Goal: Answer question/provide support: Answer question/provide support

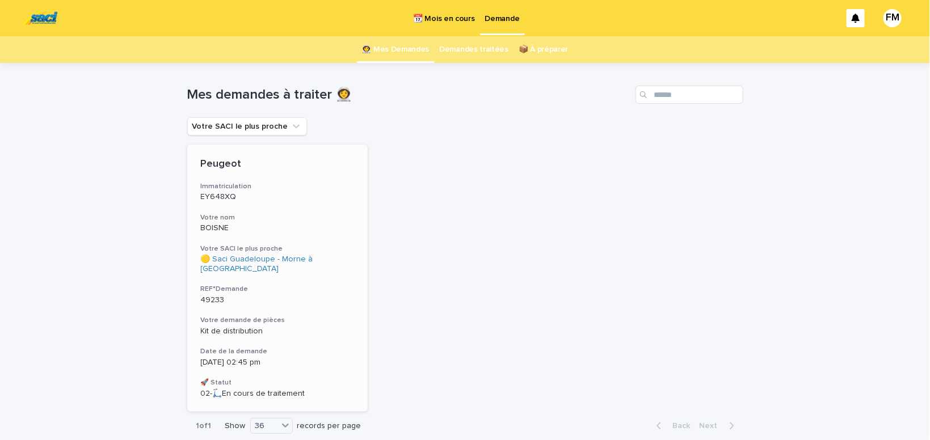
click at [232, 325] on div "Kit de distribution" at bounding box center [278, 331] width 154 height 12
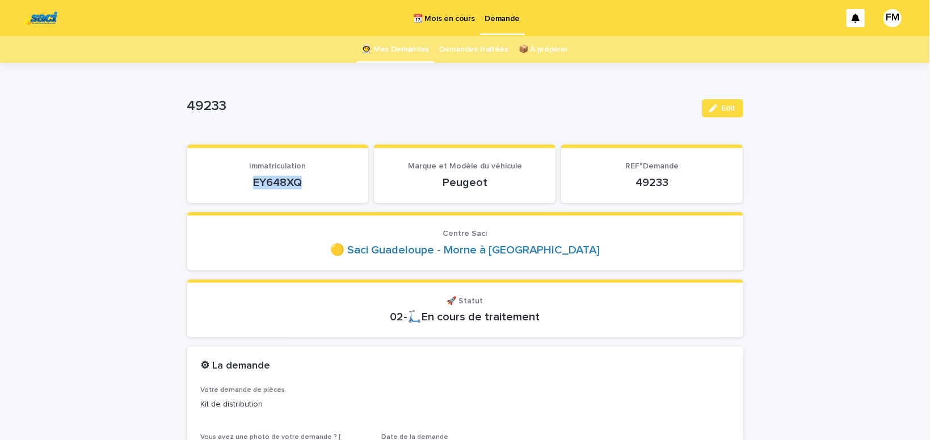
drag, startPoint x: 314, startPoint y: 181, endPoint x: 247, endPoint y: 183, distance: 67.6
click at [247, 183] on p "EY648XQ" at bounding box center [278, 183] width 154 height 14
copy p "EY648XQ"
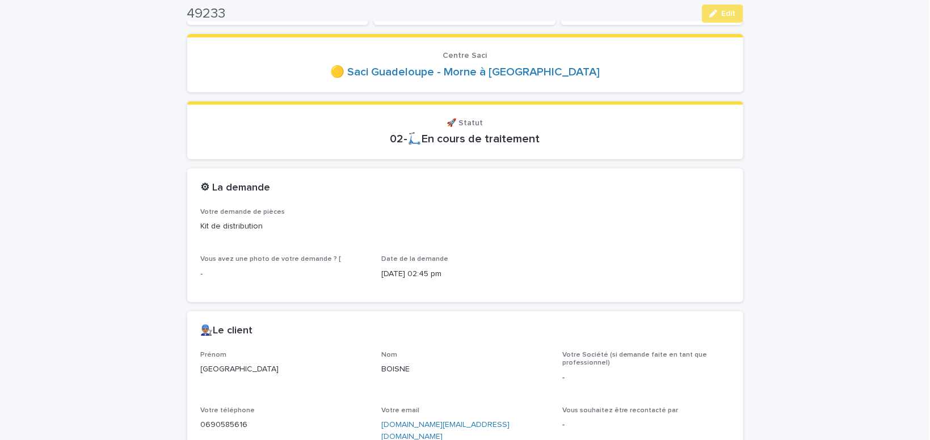
scroll to position [192, 0]
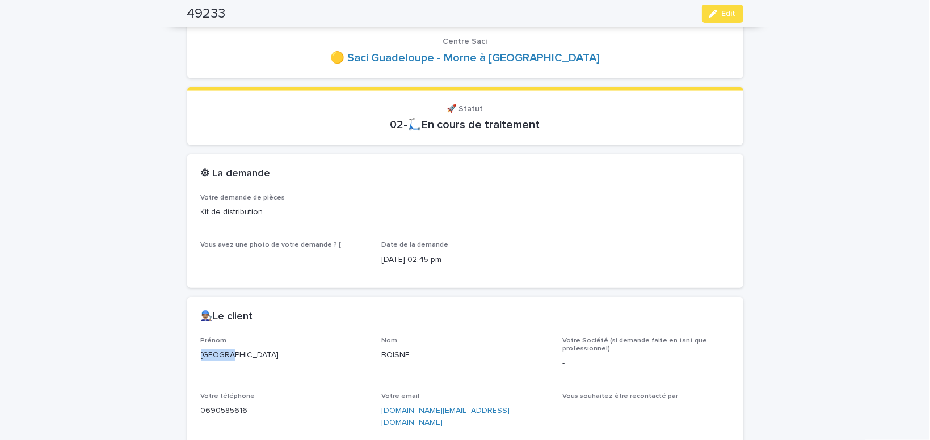
drag, startPoint x: 234, startPoint y: 354, endPoint x: 169, endPoint y: 350, distance: 66.0
click at [201, 350] on div "[GEOGRAPHIC_DATA]" at bounding box center [284, 354] width 167 height 14
copy p "[GEOGRAPHIC_DATA]"
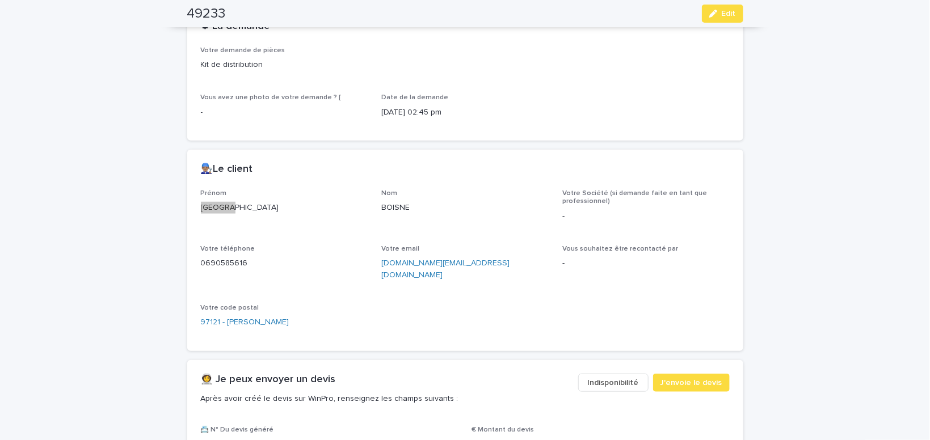
scroll to position [385, 0]
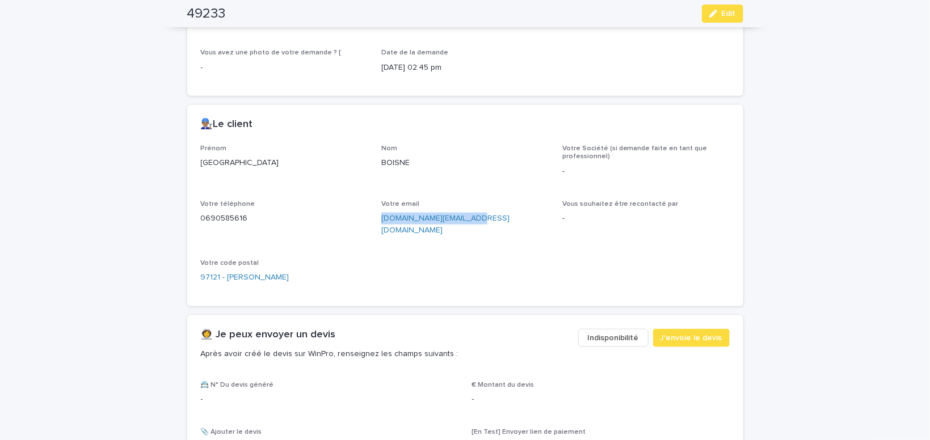
drag, startPoint x: 481, startPoint y: 214, endPoint x: 381, endPoint y: 222, distance: 99.7
click at [381, 222] on div "[DOMAIN_NAME][EMAIL_ADDRESS][DOMAIN_NAME]" at bounding box center [464, 224] width 167 height 26
copy link "[DOMAIN_NAME][EMAIL_ADDRESS][DOMAIN_NAME]"
click at [723, 329] on button "J'envoie le devis" at bounding box center [691, 338] width 77 height 18
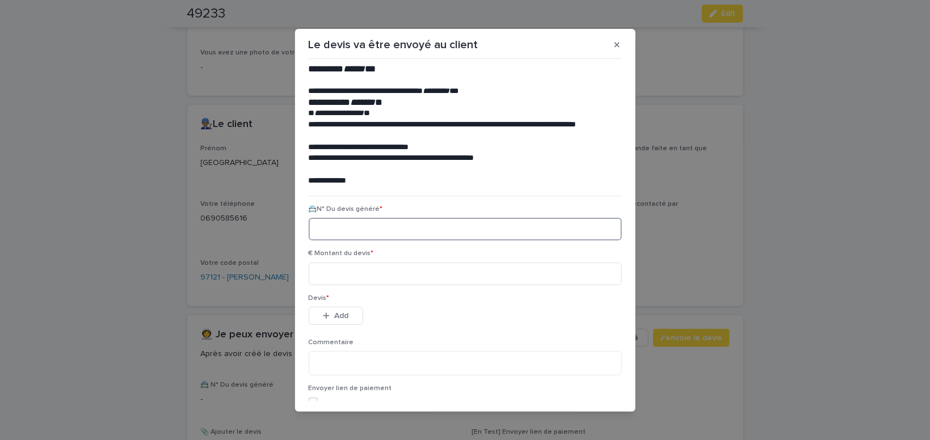
paste input "********"
type input "********"
click at [338, 272] on input at bounding box center [465, 274] width 313 height 23
type input "******"
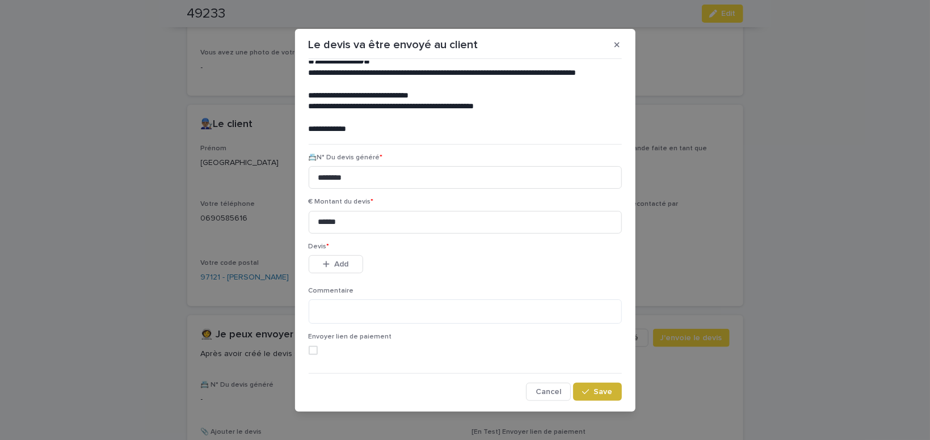
click at [589, 391] on icon "button" at bounding box center [585, 392] width 7 height 8
click at [345, 262] on span "Add" at bounding box center [341, 265] width 14 height 8
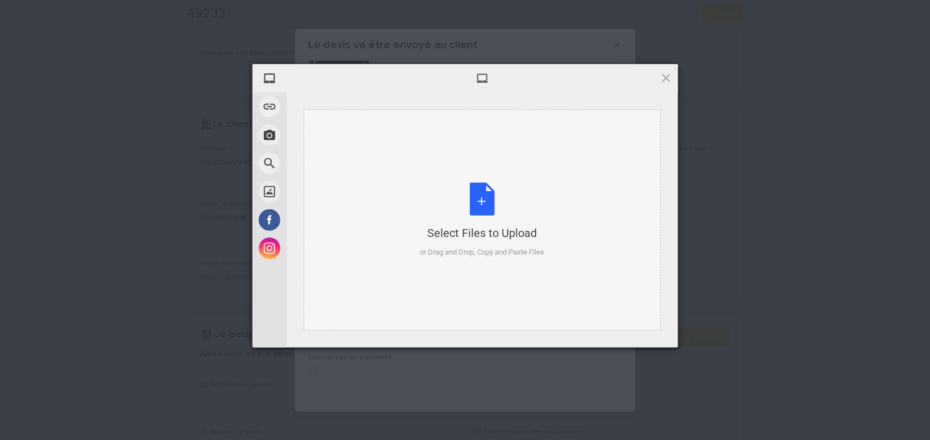
click at [484, 200] on div "Select Files to Upload or Drag and Drop, Copy and Paste Files" at bounding box center [482, 220] width 124 height 75
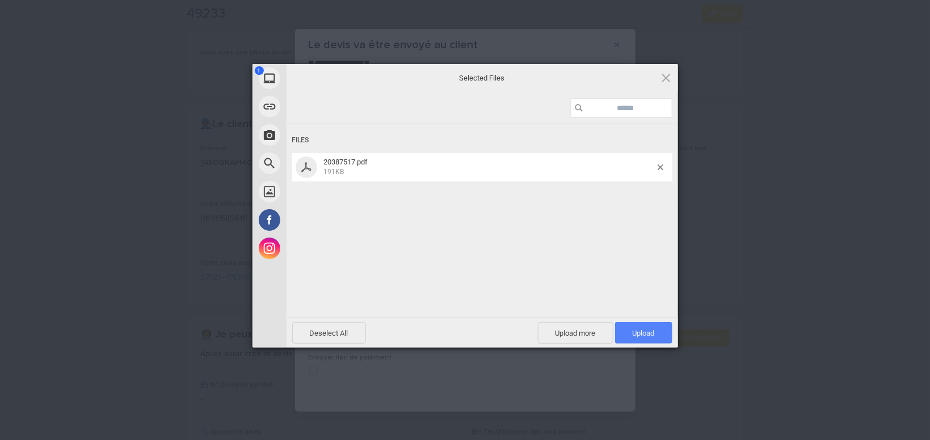
click at [644, 329] on span "Upload 1" at bounding box center [644, 333] width 22 height 9
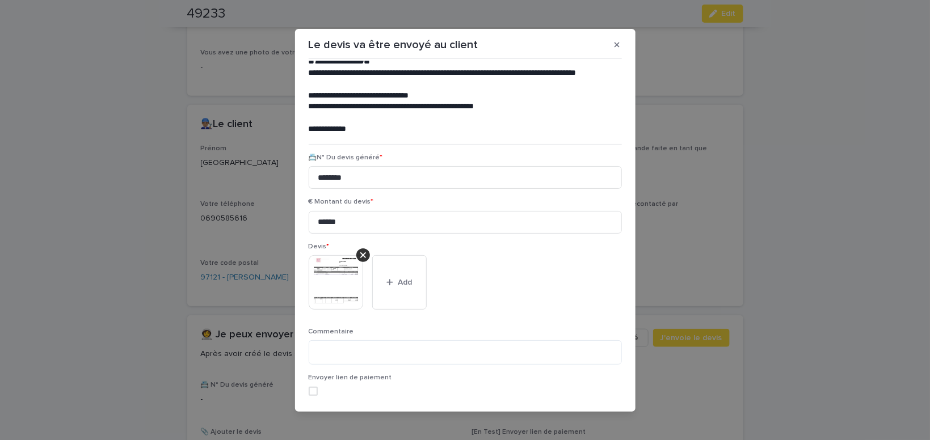
scroll to position [93, 0]
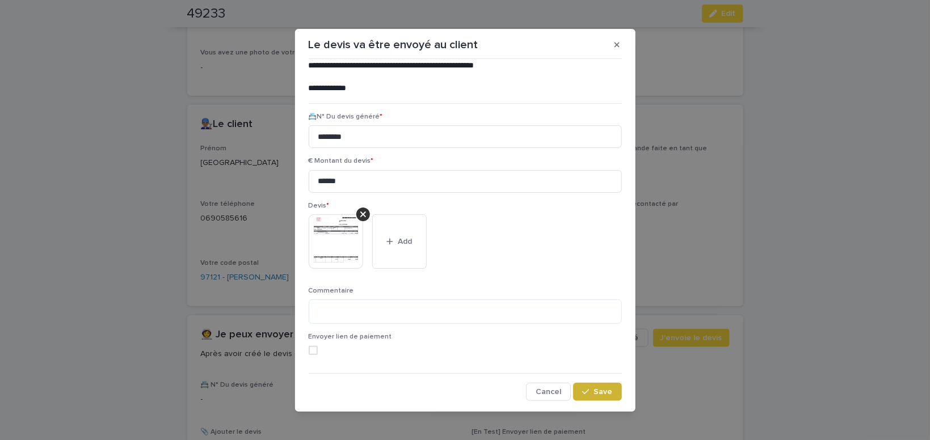
click at [608, 394] on span "Save" at bounding box center [603, 392] width 19 height 8
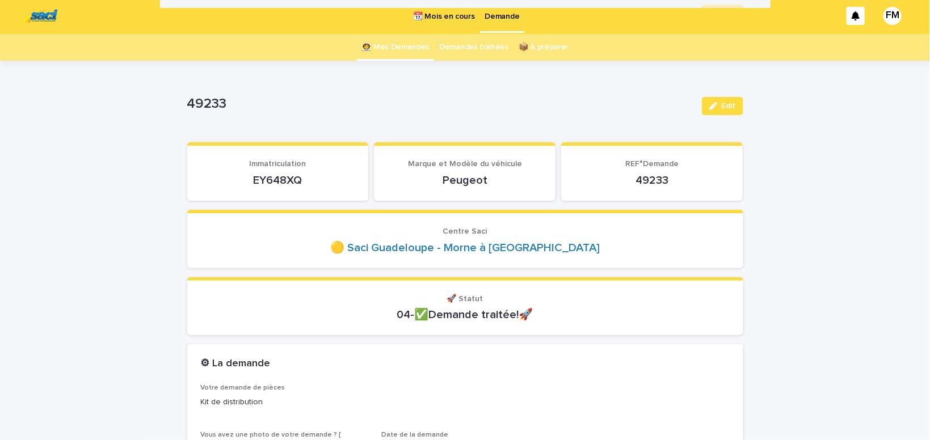
scroll to position [0, 0]
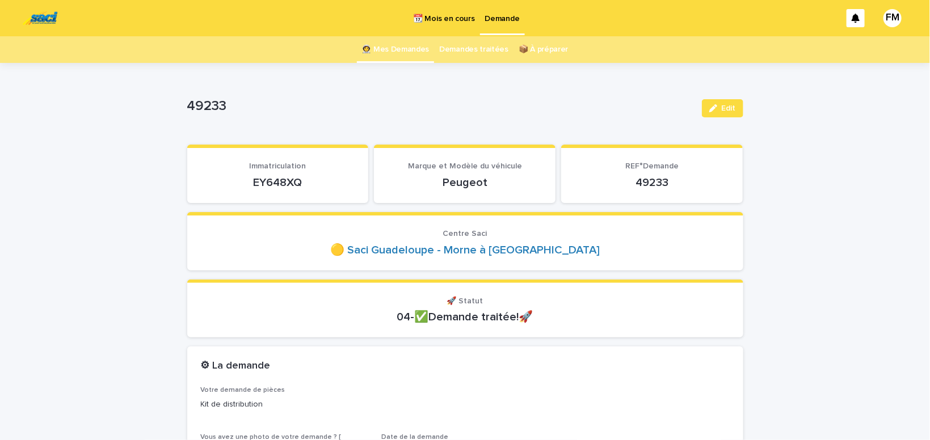
click at [505, 14] on p "Demande" at bounding box center [502, 12] width 35 height 24
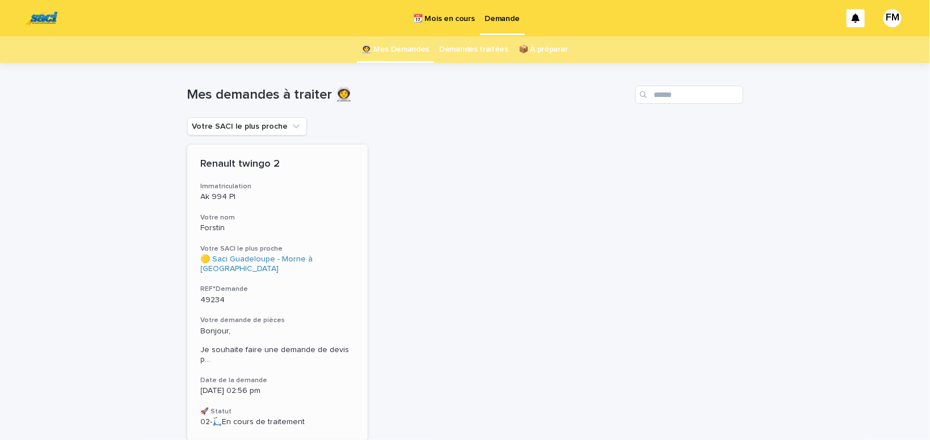
click at [287, 339] on span "Bonjour, Je souhaite faire une demande de devis p ..." at bounding box center [278, 346] width 154 height 38
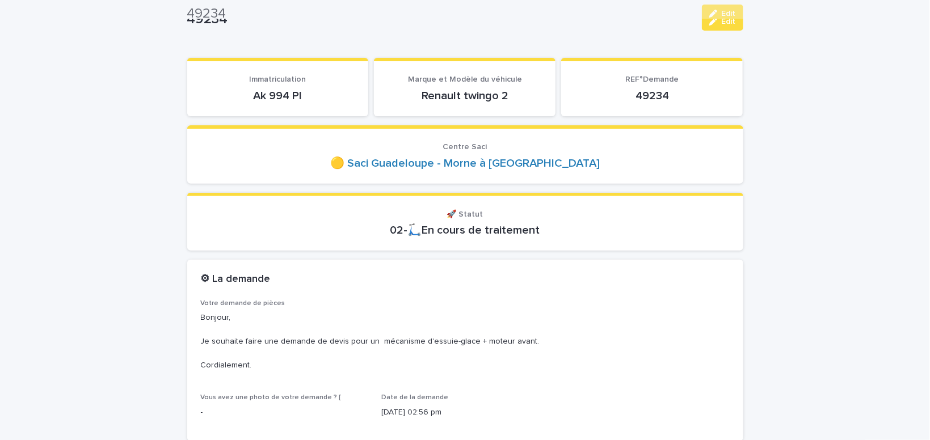
scroll to position [48, 0]
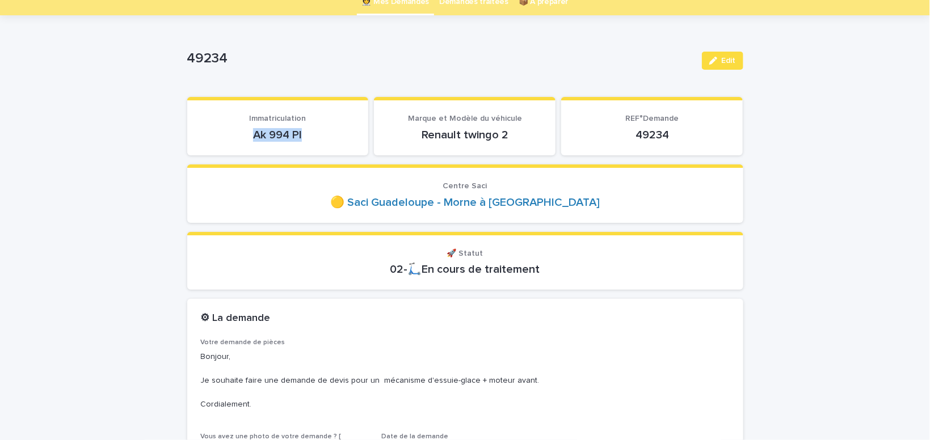
drag, startPoint x: 308, startPoint y: 134, endPoint x: 246, endPoint y: 137, distance: 62.5
click at [246, 137] on p "Ak 994 Pl" at bounding box center [278, 135] width 154 height 14
copy p "Ak 994 Pl"
click at [732, 63] on span "Edit" at bounding box center [729, 61] width 14 height 8
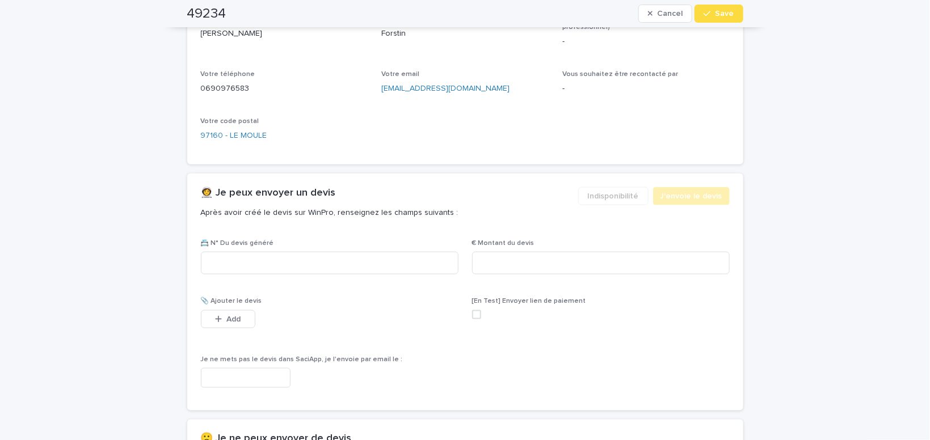
scroll to position [577, 0]
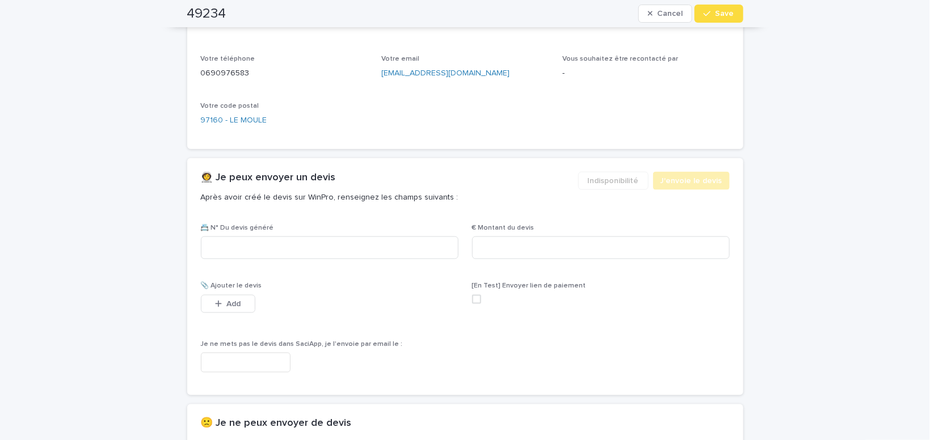
click at [259, 362] on input "text" at bounding box center [246, 363] width 90 height 20
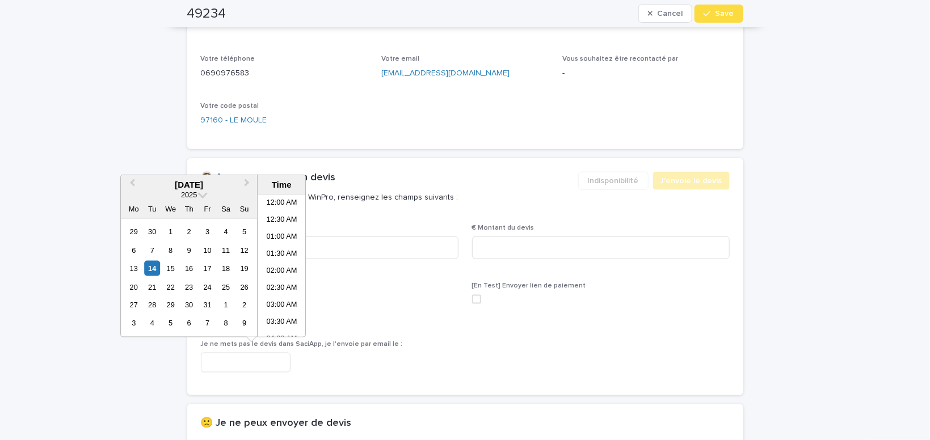
scroll to position [448, 0]
click at [283, 266] on li "03:00 PM" at bounding box center [282, 266] width 48 height 17
type input "**********"
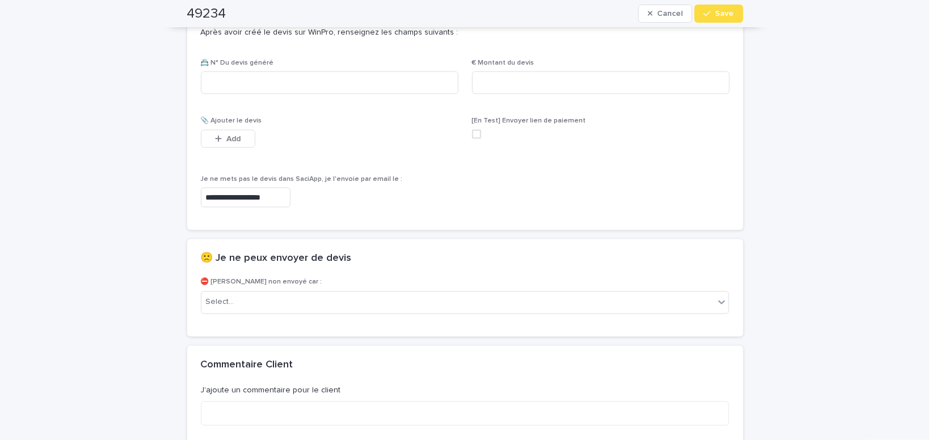
scroll to position [770, 0]
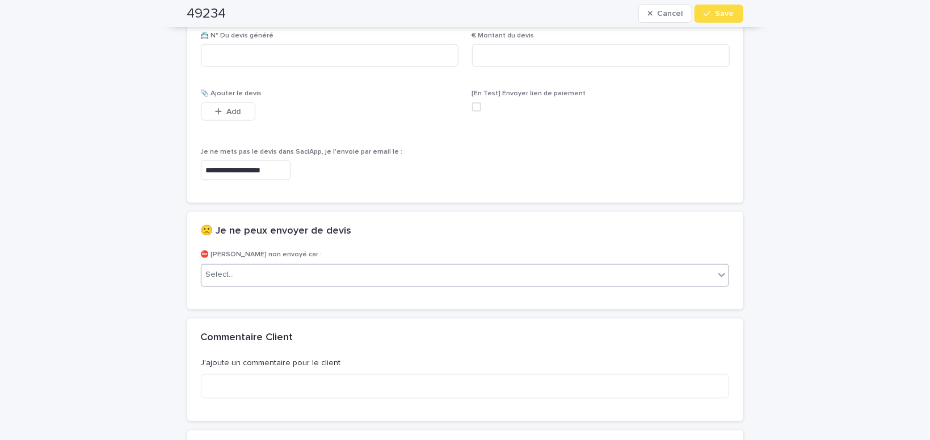
click at [283, 273] on div "Select..." at bounding box center [459, 275] width 514 height 19
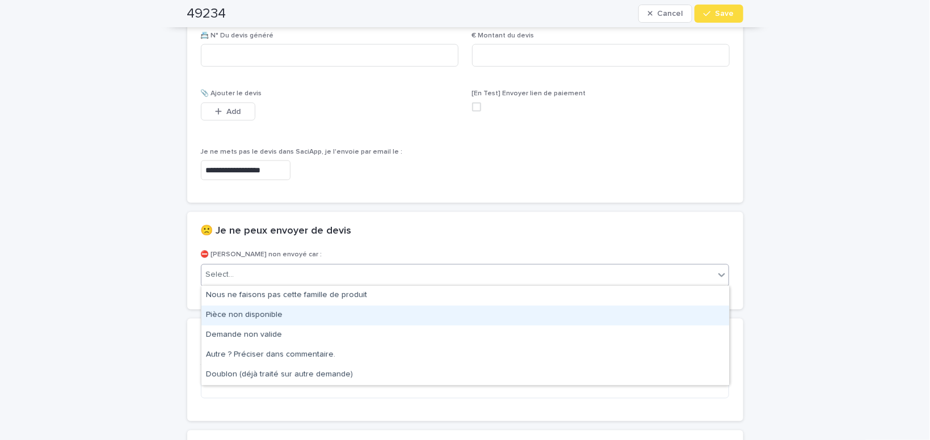
click at [265, 313] on div "Pièce non disponible" at bounding box center [466, 316] width 528 height 20
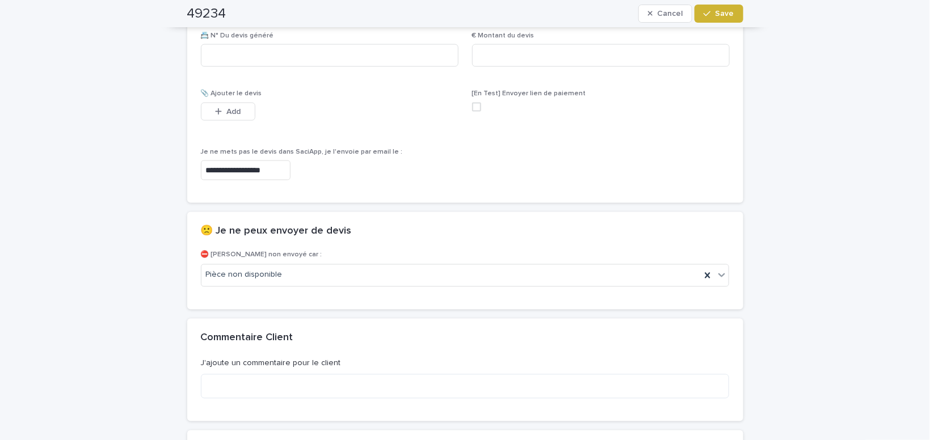
click at [723, 7] on button "Save" at bounding box center [719, 14] width 48 height 18
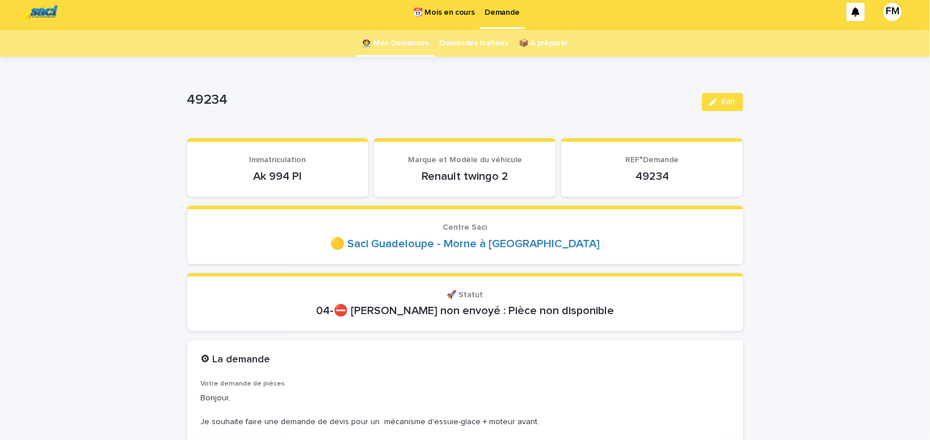
scroll to position [0, 0]
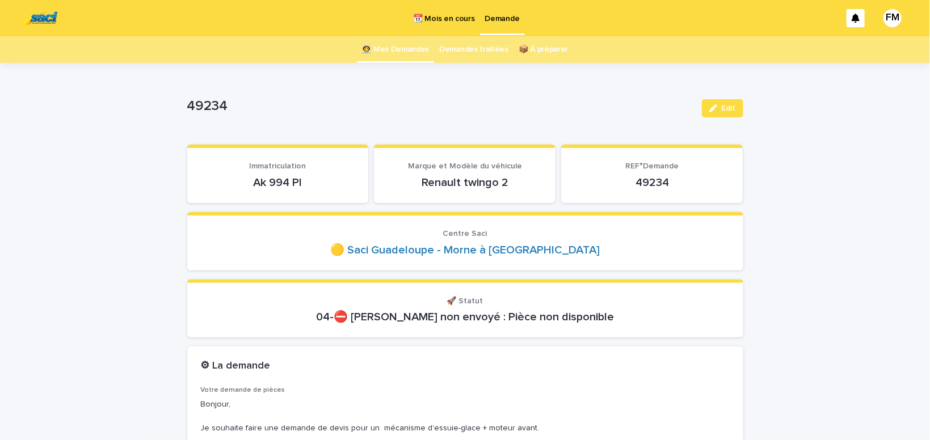
click at [492, 15] on p "Demande" at bounding box center [502, 12] width 35 height 24
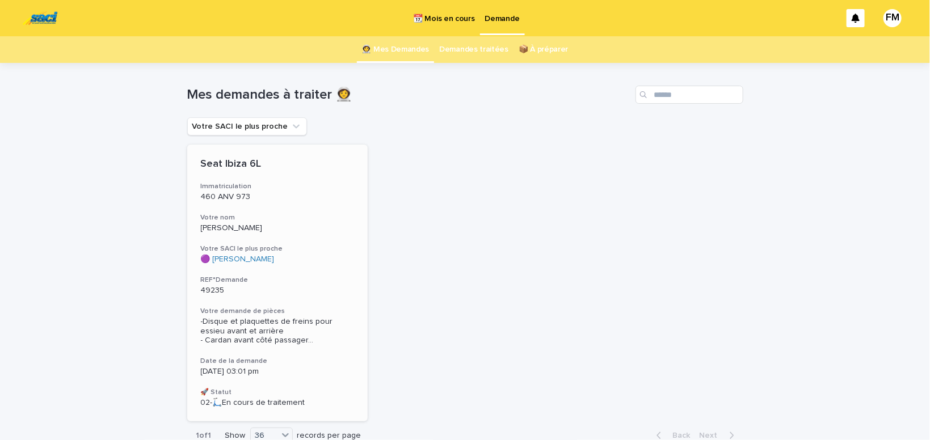
click at [248, 329] on span "-Disque et plaquettes de freins pour essieu avant et arrière - Cardan avant côt…" at bounding box center [278, 331] width 154 height 28
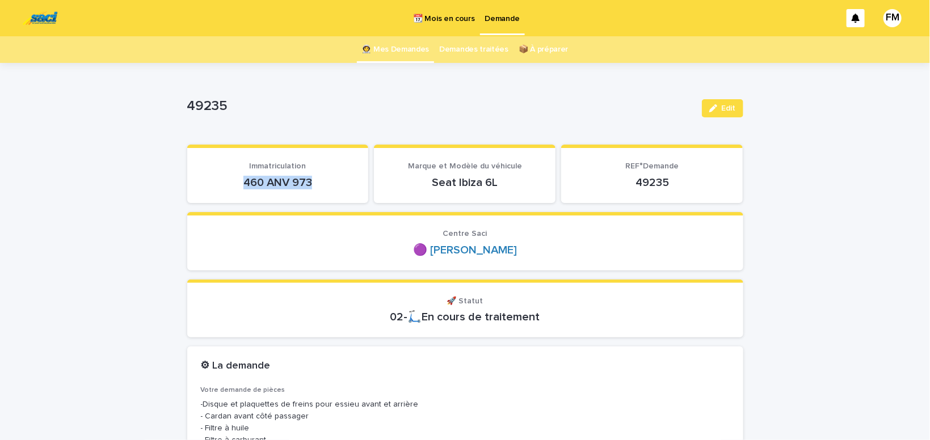
drag, startPoint x: 321, startPoint y: 178, endPoint x: 238, endPoint y: 180, distance: 82.3
click at [238, 180] on p "460 ANV 973" at bounding box center [278, 183] width 154 height 14
copy p "460 ANV 973"
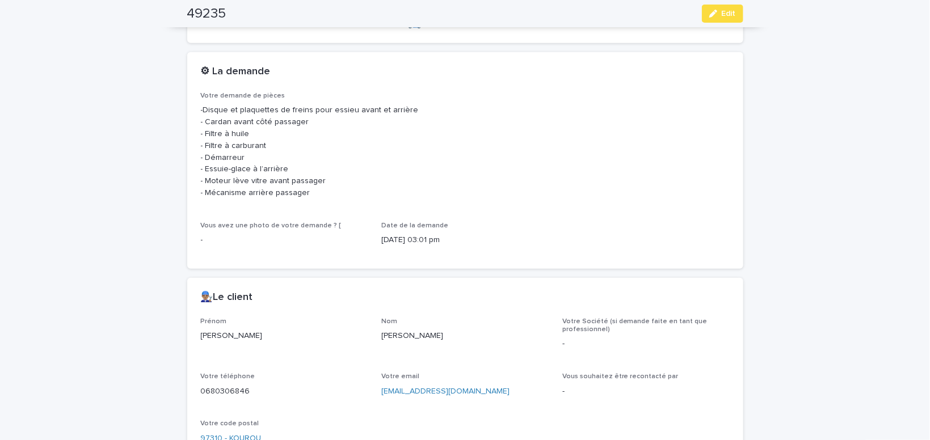
scroll to position [385, 0]
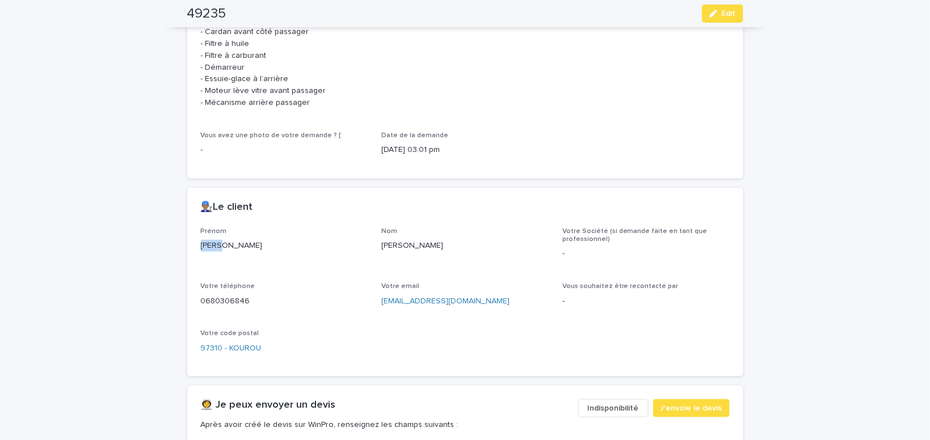
drag, startPoint x: 229, startPoint y: 243, endPoint x: 196, endPoint y: 247, distance: 32.6
click at [201, 245] on div "[PERSON_NAME]" at bounding box center [284, 245] width 167 height 14
copy p "[PERSON_NAME]"
drag, startPoint x: 486, startPoint y: 297, endPoint x: 373, endPoint y: 295, distance: 113.6
click at [381, 295] on div "[EMAIL_ADDRESS][DOMAIN_NAME]" at bounding box center [464, 300] width 167 height 14
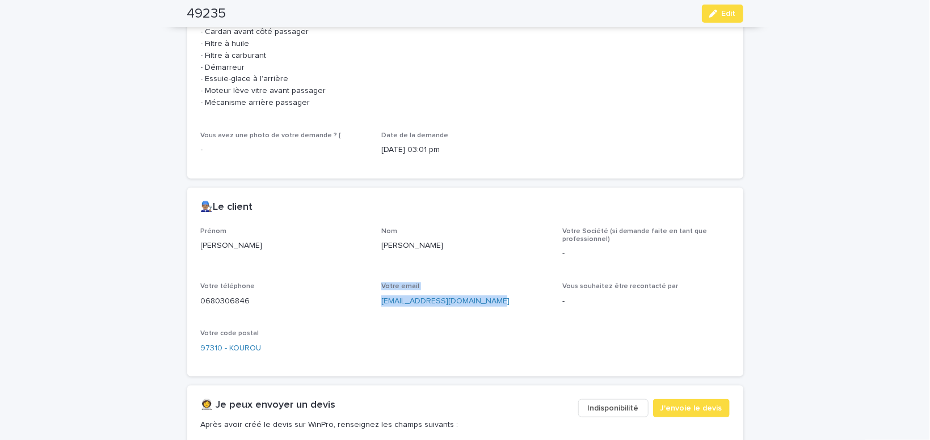
click at [404, 336] on div "[PERSON_NAME] Nom [PERSON_NAME] Société (si demande faite en tant que professio…" at bounding box center [465, 296] width 529 height 136
drag, startPoint x: 503, startPoint y: 300, endPoint x: 381, endPoint y: 300, distance: 121.5
click at [381, 300] on div "[EMAIL_ADDRESS][DOMAIN_NAME]" at bounding box center [464, 300] width 167 height 14
copy link "[EMAIL_ADDRESS][DOMAIN_NAME]"
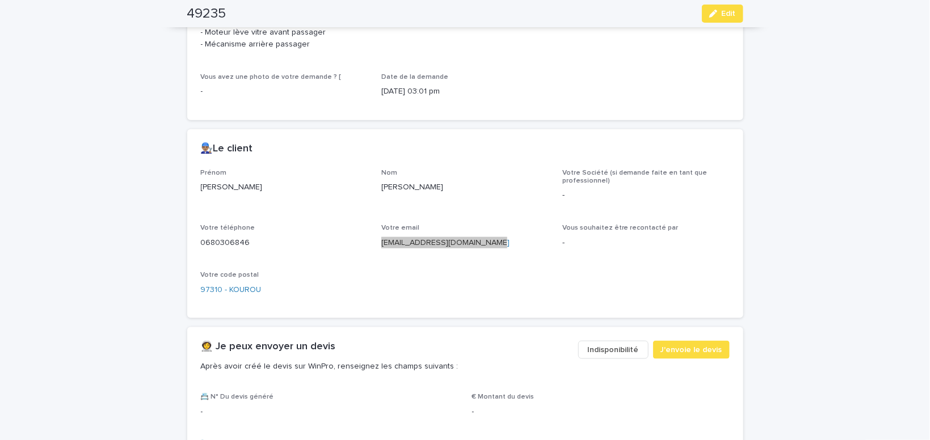
scroll to position [529, 0]
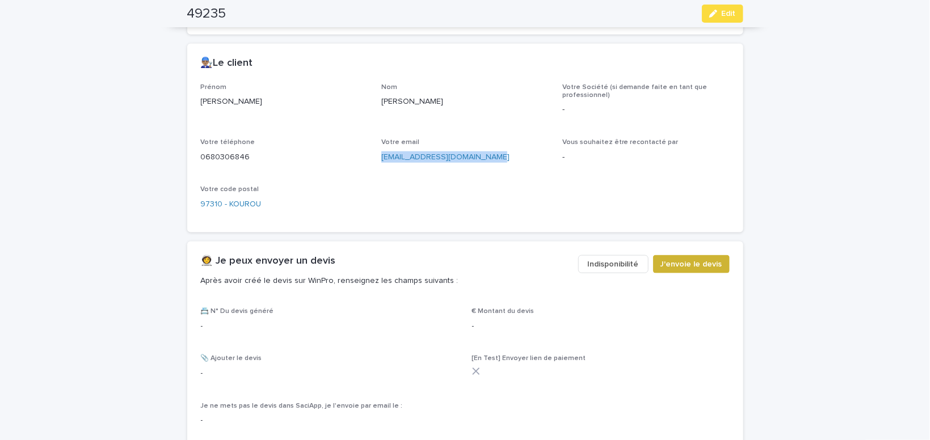
click at [694, 257] on button "J'envoie le devis" at bounding box center [691, 264] width 77 height 18
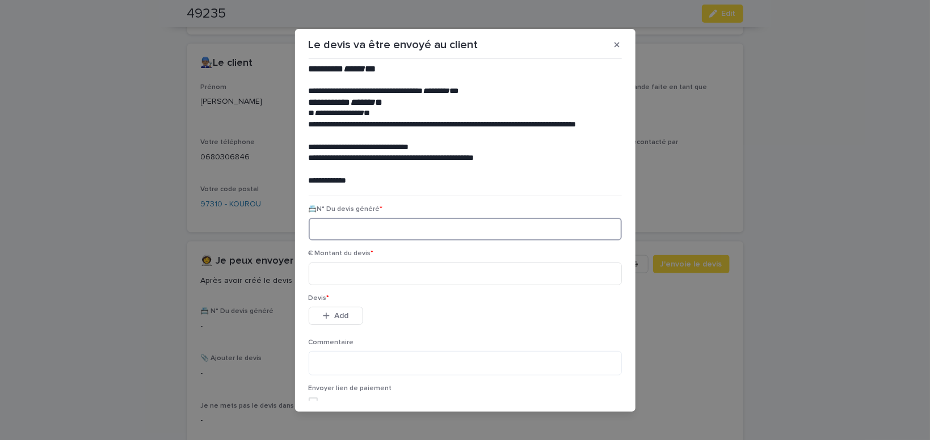
paste input "********"
type input "********"
click at [346, 279] on input at bounding box center [465, 274] width 313 height 23
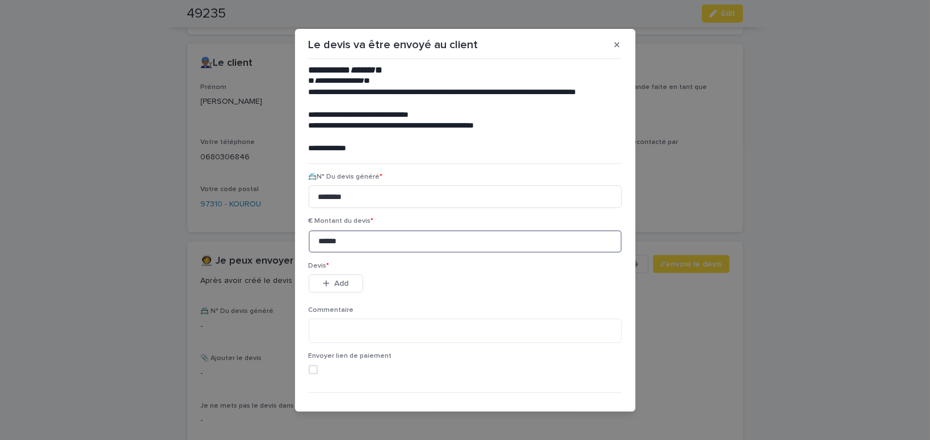
scroll to position [52, 0]
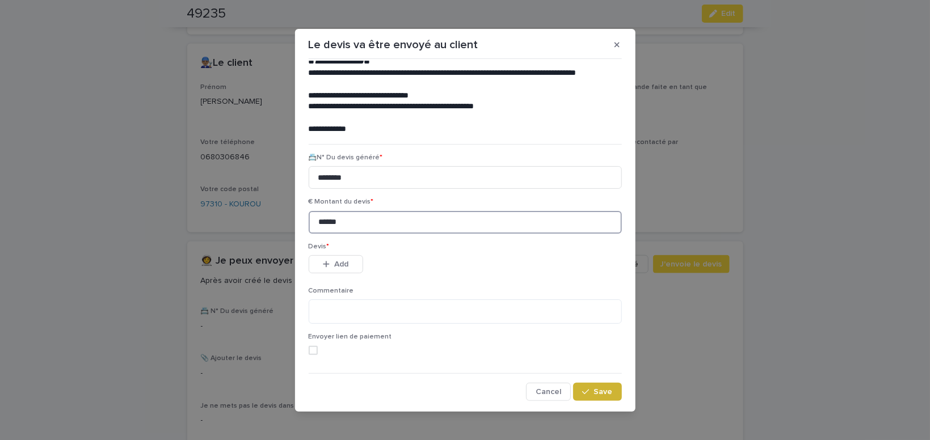
type input "******"
click at [603, 393] on span "Save" at bounding box center [603, 392] width 19 height 8
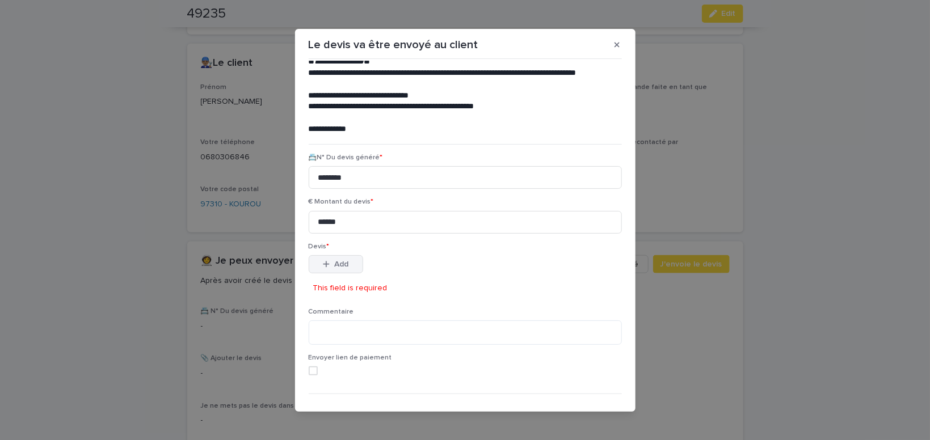
click at [342, 266] on span "Add" at bounding box center [341, 265] width 14 height 8
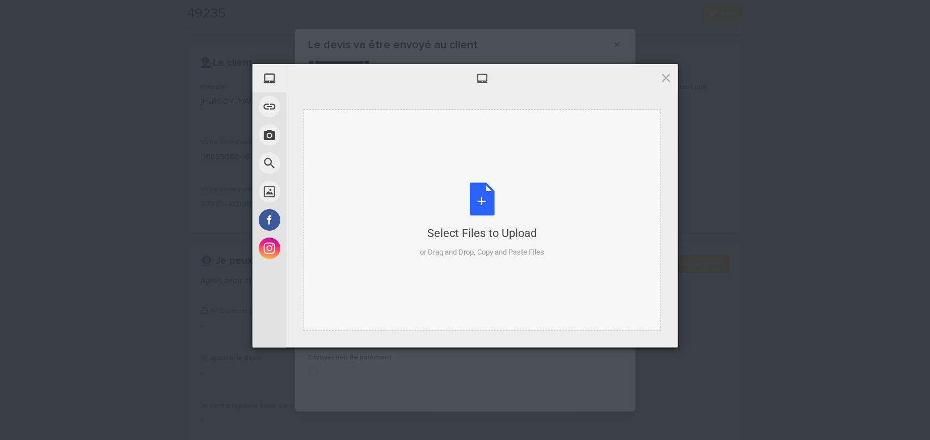
click at [485, 202] on div "Select Files to Upload or Drag and Drop, Copy and Paste Files" at bounding box center [482, 220] width 124 height 75
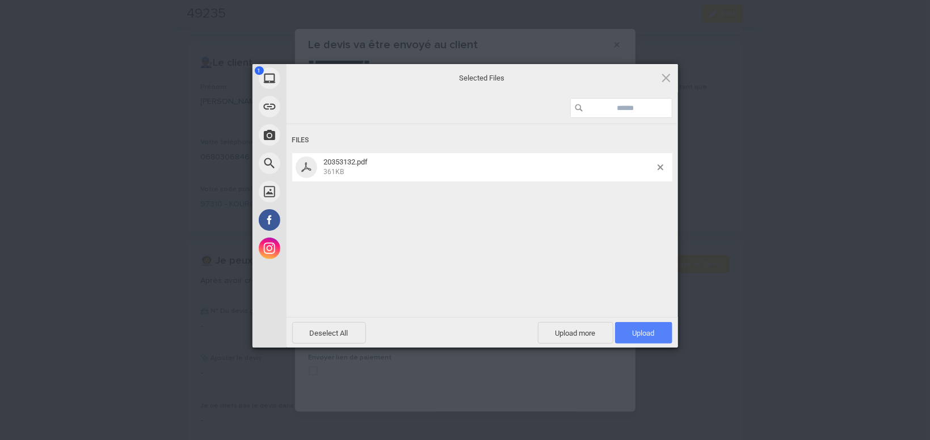
click at [637, 337] on span "Upload 1" at bounding box center [644, 333] width 22 height 9
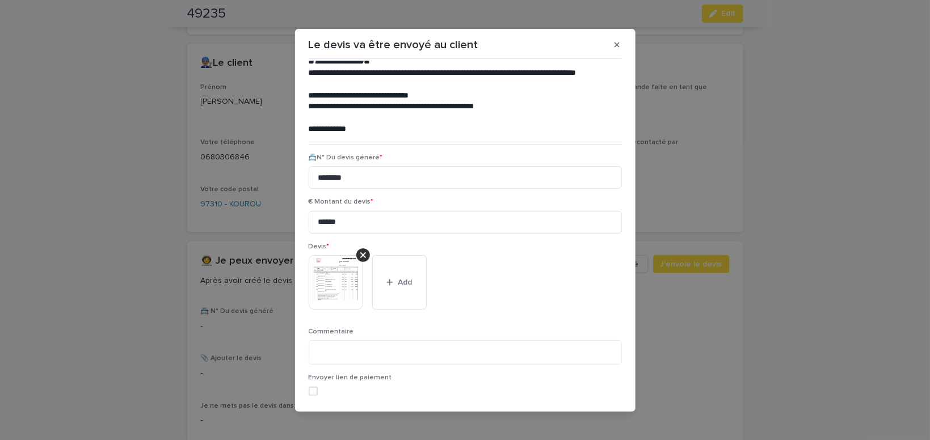
scroll to position [93, 0]
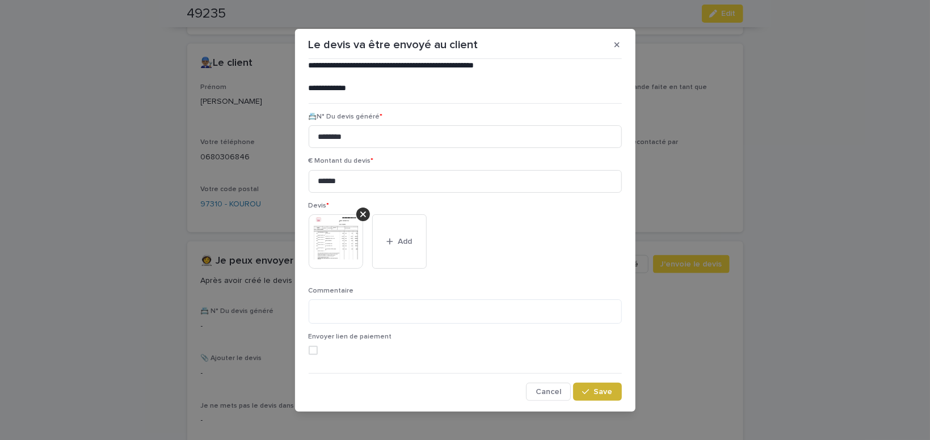
click at [609, 395] on span "Save" at bounding box center [603, 392] width 19 height 8
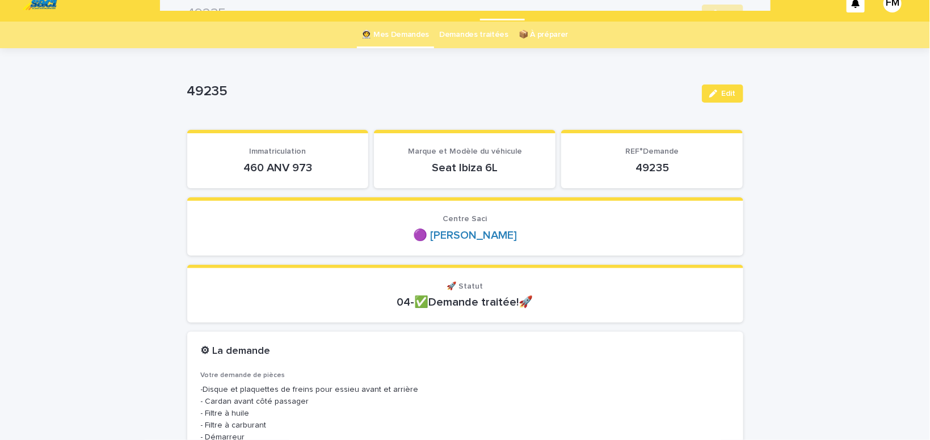
scroll to position [0, 0]
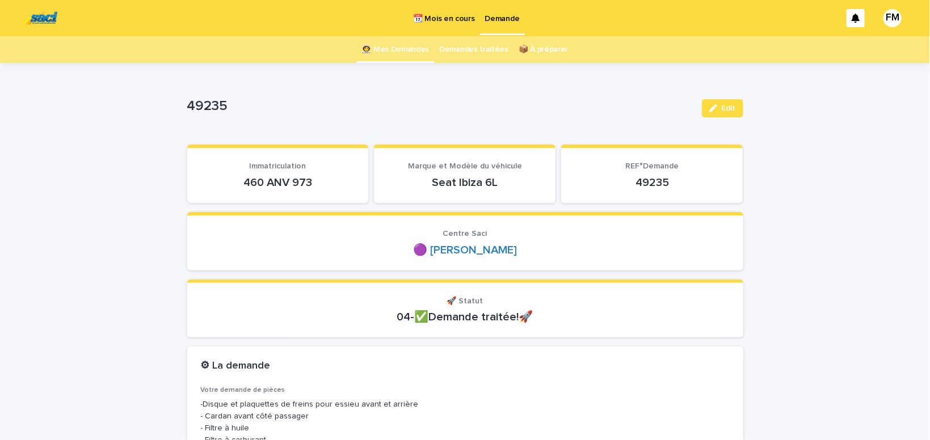
click at [514, 22] on p "Demande" at bounding box center [502, 12] width 35 height 24
